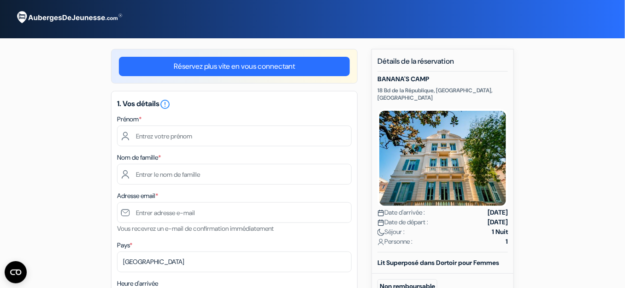
type input "JADE"
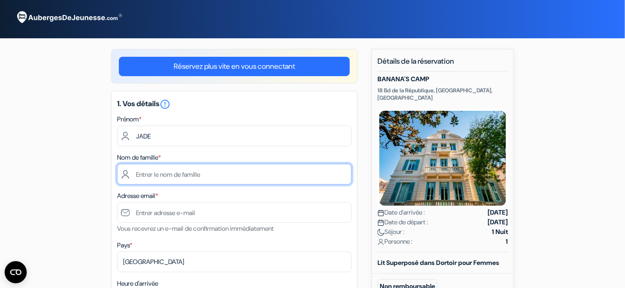
type input "CHAPON"
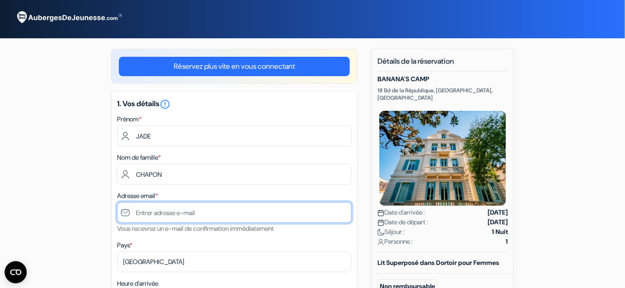
type input "[EMAIL_ADDRESS][DOMAIN_NAME]"
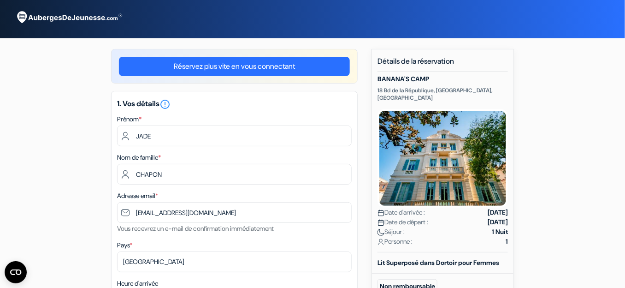
type input "[PHONE_NUMBER]"
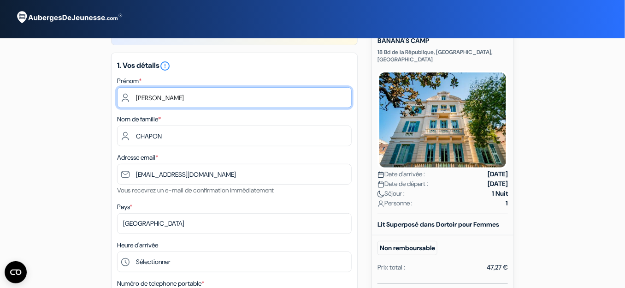
scroll to position [34, 0]
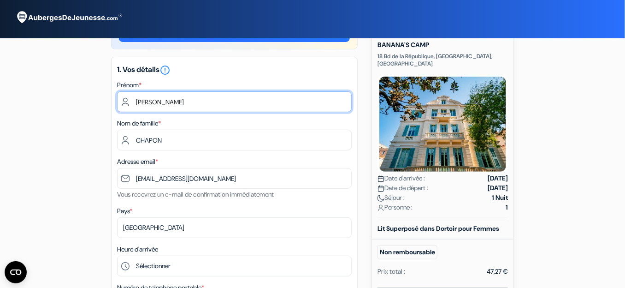
drag, startPoint x: 167, startPoint y: 97, endPoint x: 65, endPoint y: 113, distance: 103.6
type input "JADE"
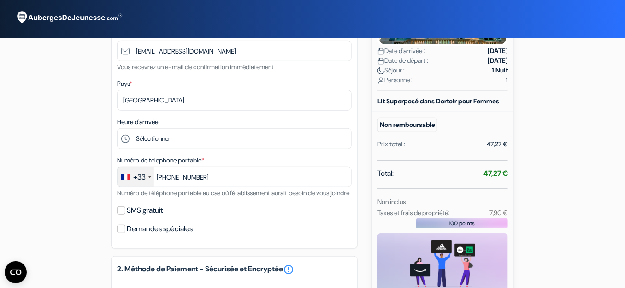
scroll to position [161, 0]
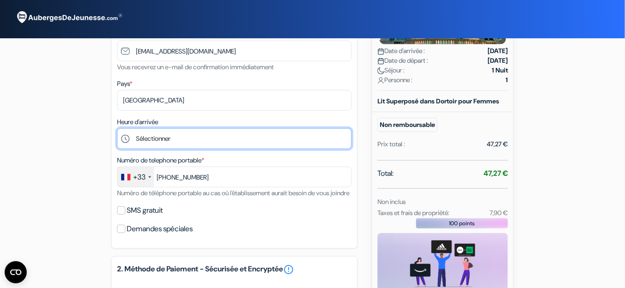
click at [182, 136] on select "Sélectionner 15:00 16:00 17:00 18:00 19:00 20:00 21:00 22:00" at bounding box center [234, 138] width 235 height 21
select select "16"
click at [117, 128] on select "Sélectionner 15:00 16:00 17:00 18:00 19:00 20:00 21:00 22:00" at bounding box center [234, 138] width 235 height 21
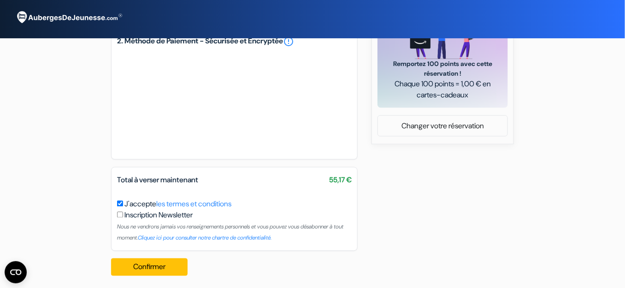
scroll to position [403, 0]
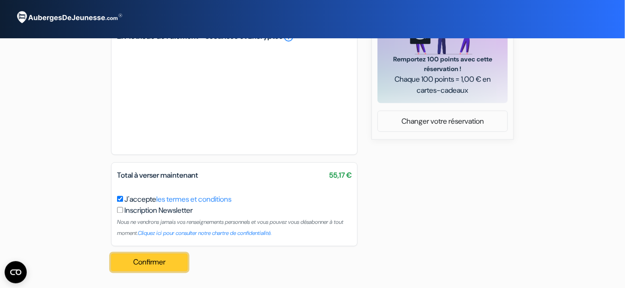
click at [146, 265] on button "Confirmer Loading..." at bounding box center [149, 263] width 77 height 18
click at [170, 256] on button "Confirmer Loading..." at bounding box center [149, 263] width 77 height 18
drag, startPoint x: 431, startPoint y: 168, endPoint x: 408, endPoint y: 166, distance: 23.1
click at [174, 257] on button "Confirmer Loading..." at bounding box center [149, 263] width 77 height 18
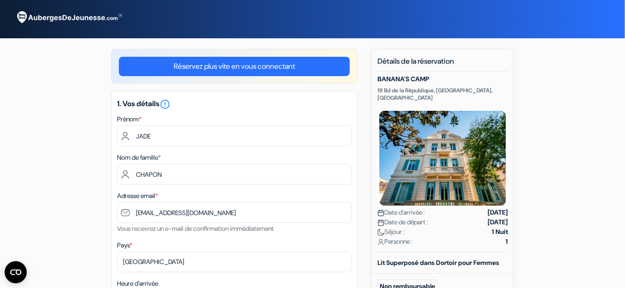
scroll to position [1, 0]
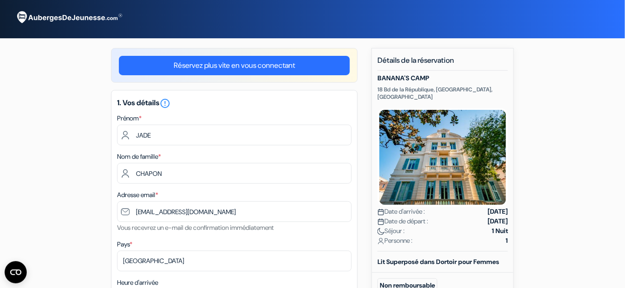
click at [319, 61] on link "Réservez plus vite en vous connectant" at bounding box center [234, 65] width 231 height 19
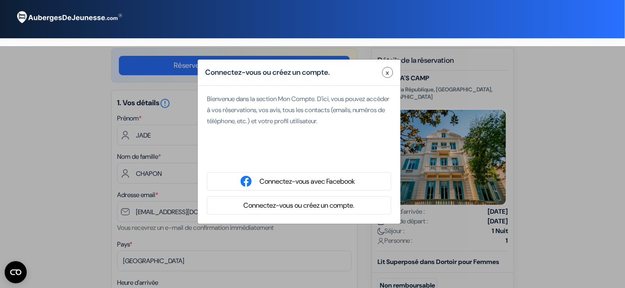
click at [320, 206] on button "Connectez-vous ou créez un compte." at bounding box center [299, 206] width 117 height 12
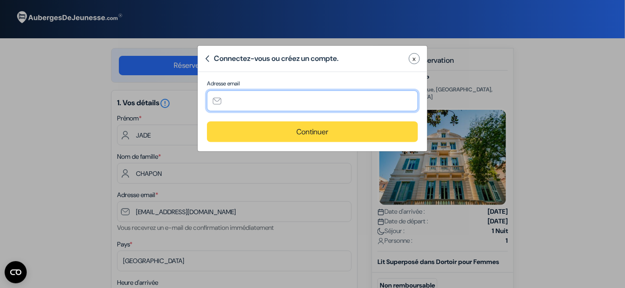
click at [282, 97] on input "text" at bounding box center [312, 100] width 211 height 21
type input "[EMAIL_ADDRESS][DOMAIN_NAME]"
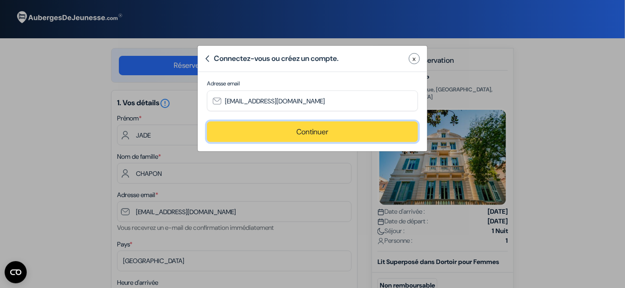
click at [297, 129] on button "Continuer" at bounding box center [312, 131] width 211 height 21
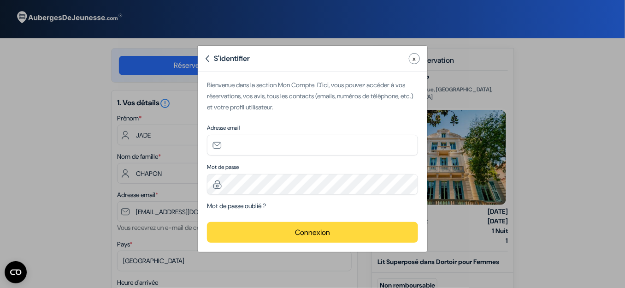
type input "[EMAIL_ADDRESS][DOMAIN_NAME]"
click at [283, 195] on form "Essayez à nouveau Identifiants de connexion invalides. Veuillez réessayer. Bien…" at bounding box center [312, 160] width 211 height 163
click at [352, 230] on button "Connexion" at bounding box center [312, 232] width 211 height 21
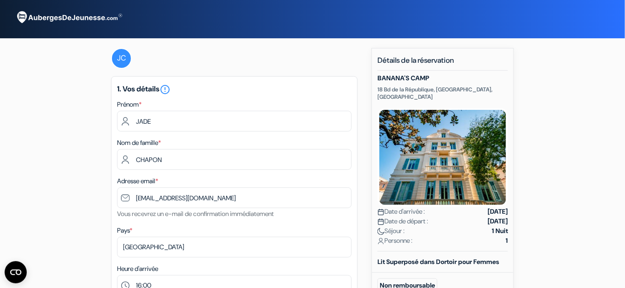
scroll to position [390, 0]
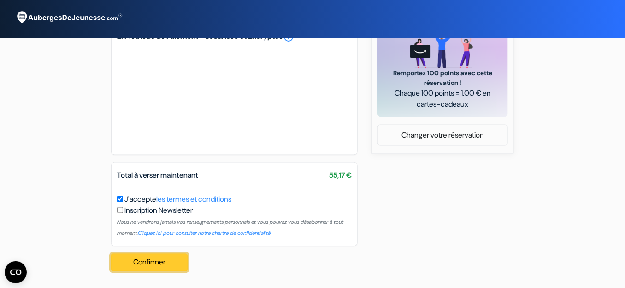
click at [142, 268] on button "Confirmer Loading..." at bounding box center [149, 263] width 77 height 18
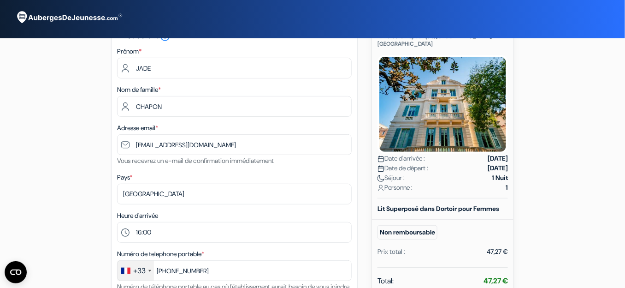
scroll to position [0, 0]
